Goal: Find specific page/section: Find specific page/section

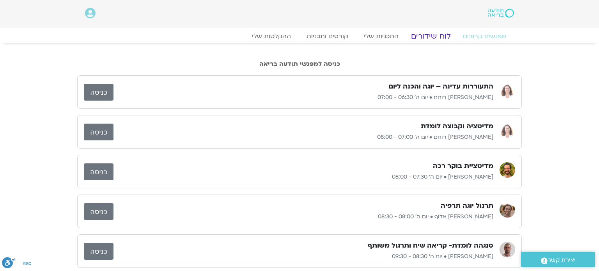
click at [432, 36] on link "לוח שידורים" at bounding box center [431, 36] width 58 height 9
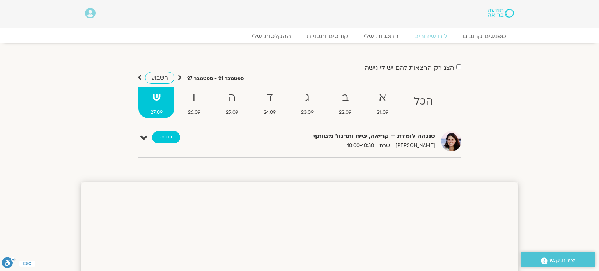
click at [169, 133] on link "כניסה" at bounding box center [166, 137] width 28 height 12
